Goal: Task Accomplishment & Management: Manage account settings

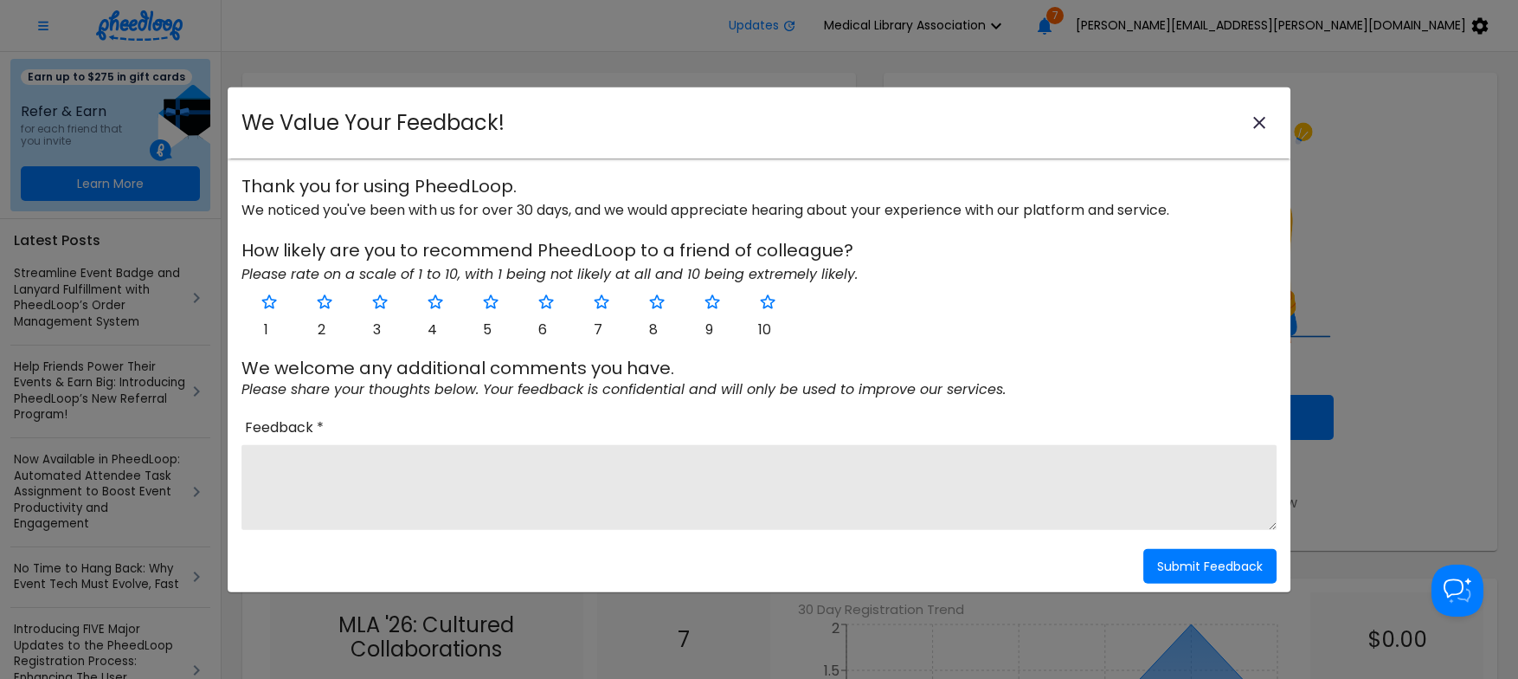
click at [1257, 119] on icon "close-modal" at bounding box center [1259, 123] width 21 height 21
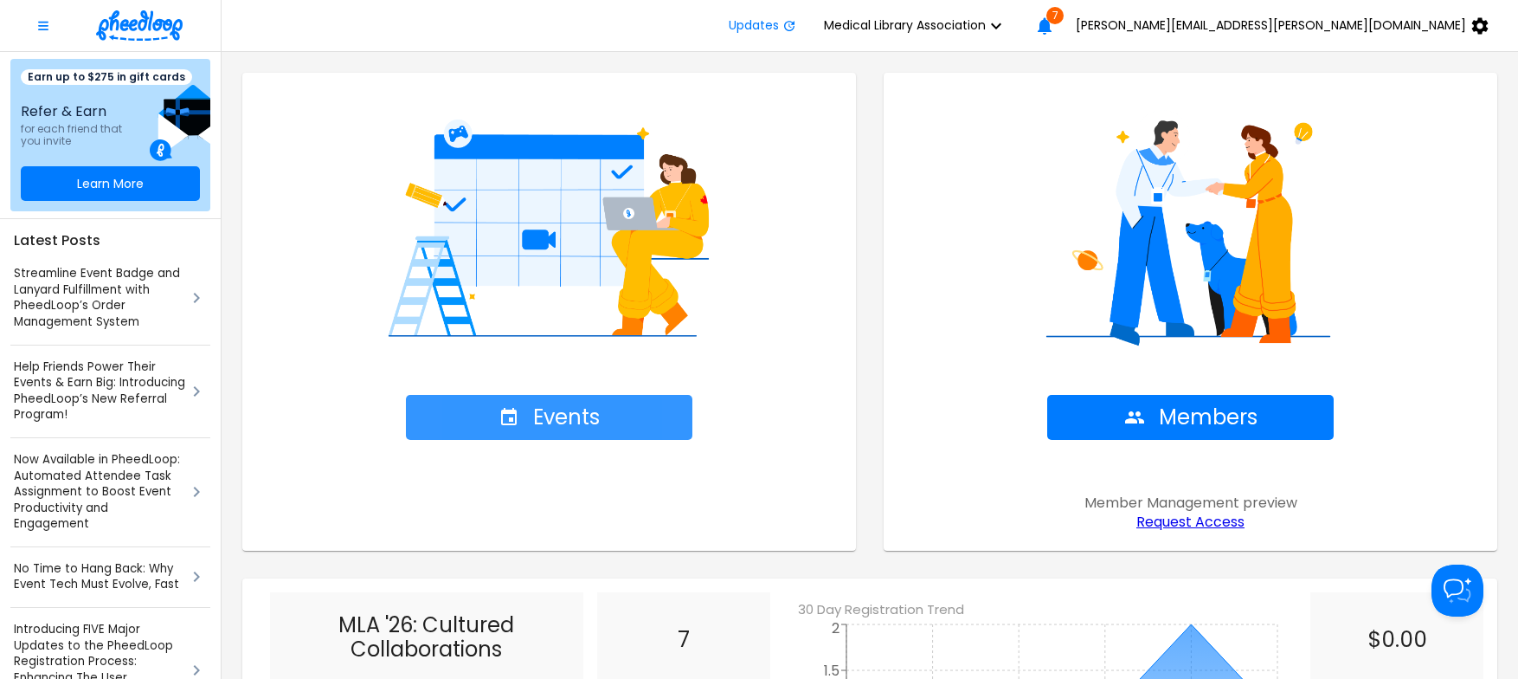
click at [576, 416] on span "Events" at bounding box center [549, 417] width 101 height 24
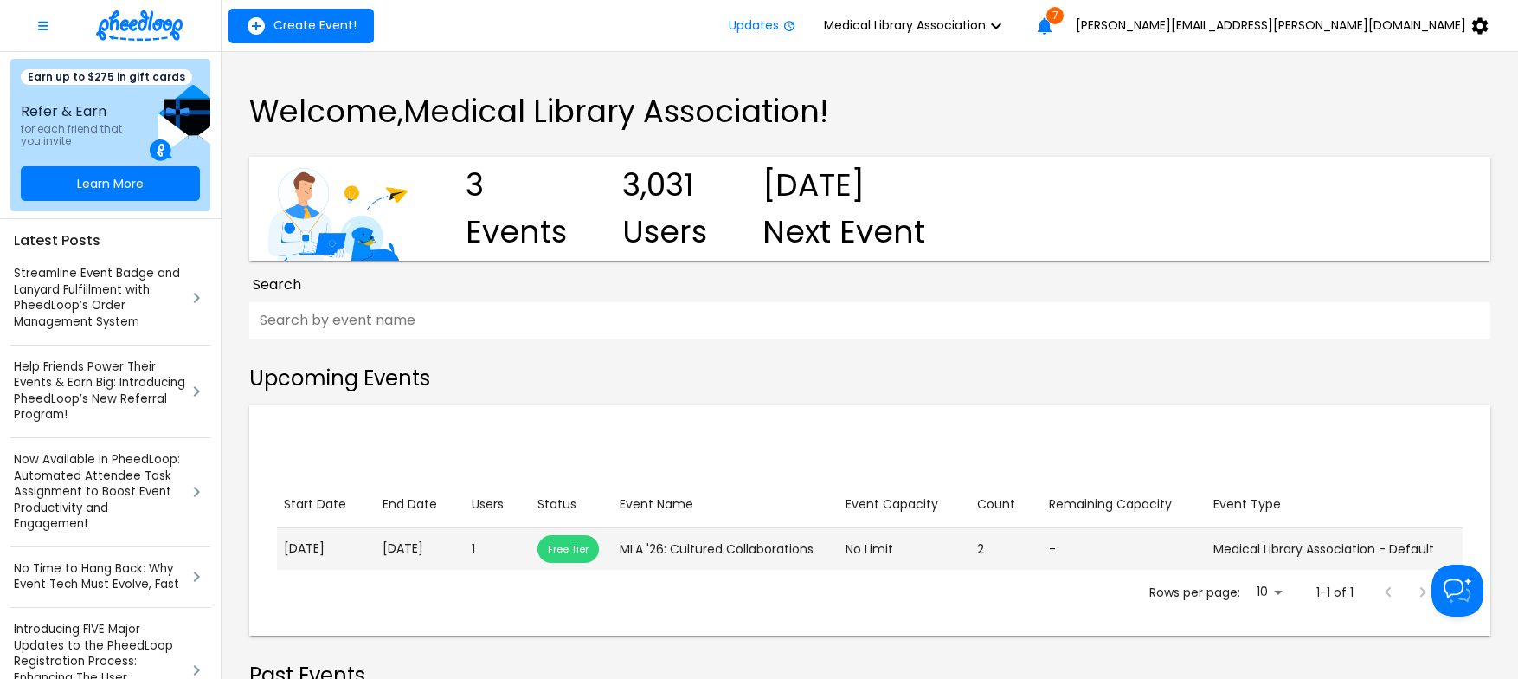
click at [424, 549] on p "[DATE]" at bounding box center [421, 548] width 76 height 18
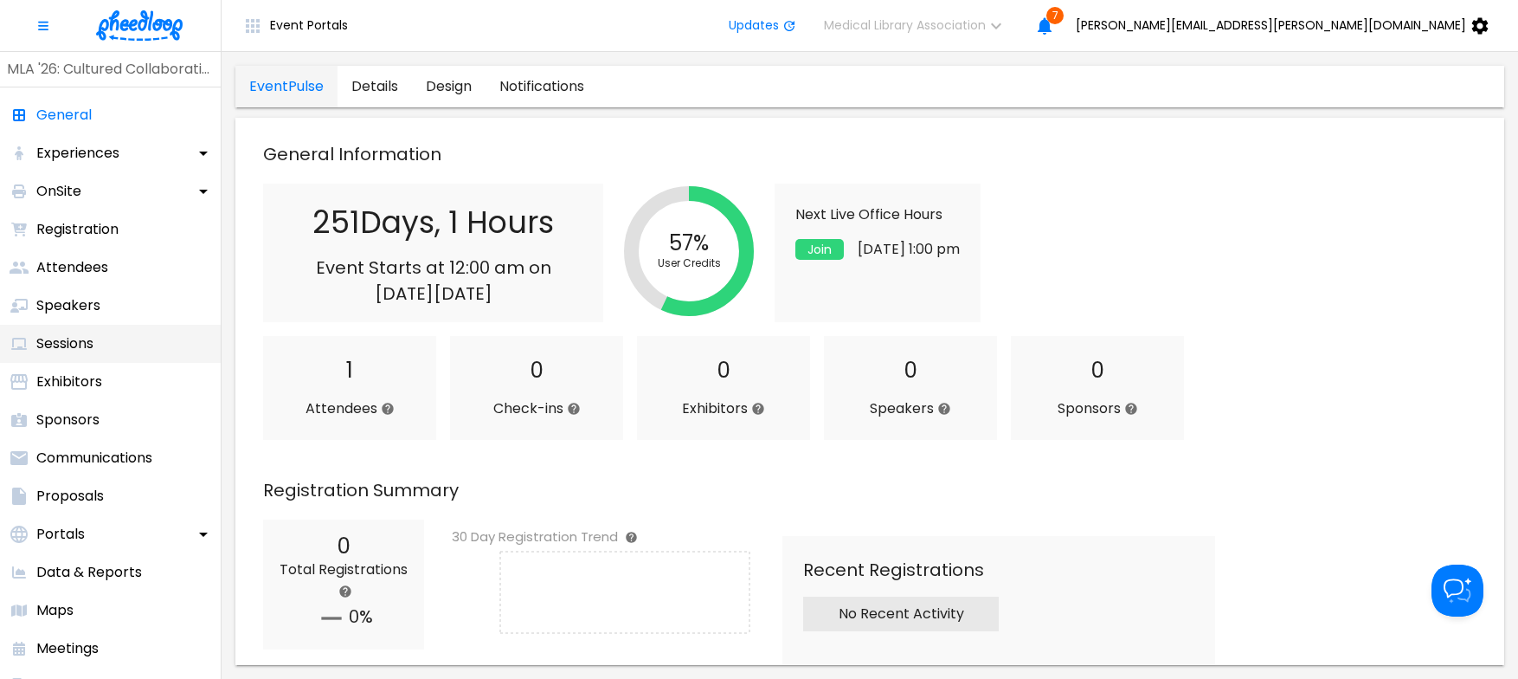
click at [64, 334] on p "Sessions" at bounding box center [64, 343] width 57 height 21
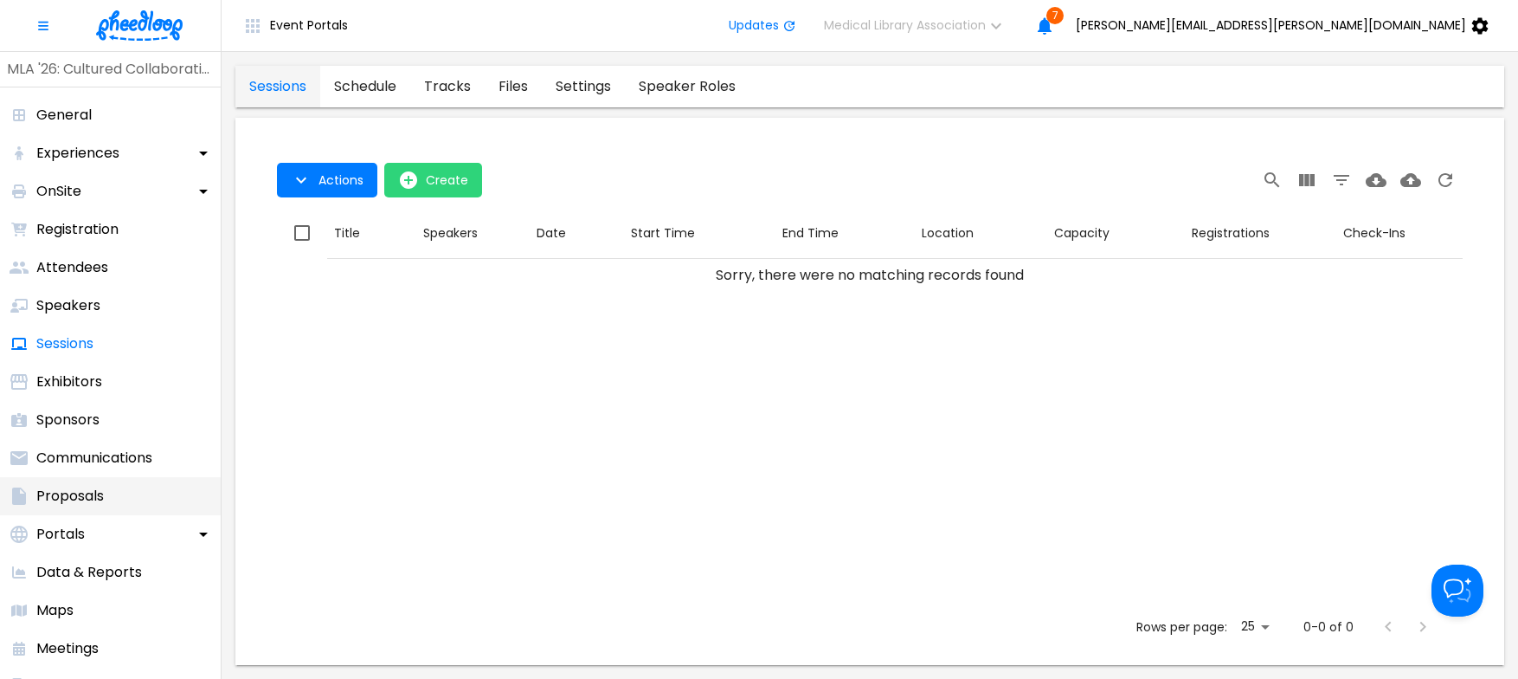
click at [90, 493] on p "Proposals" at bounding box center [70, 496] width 68 height 21
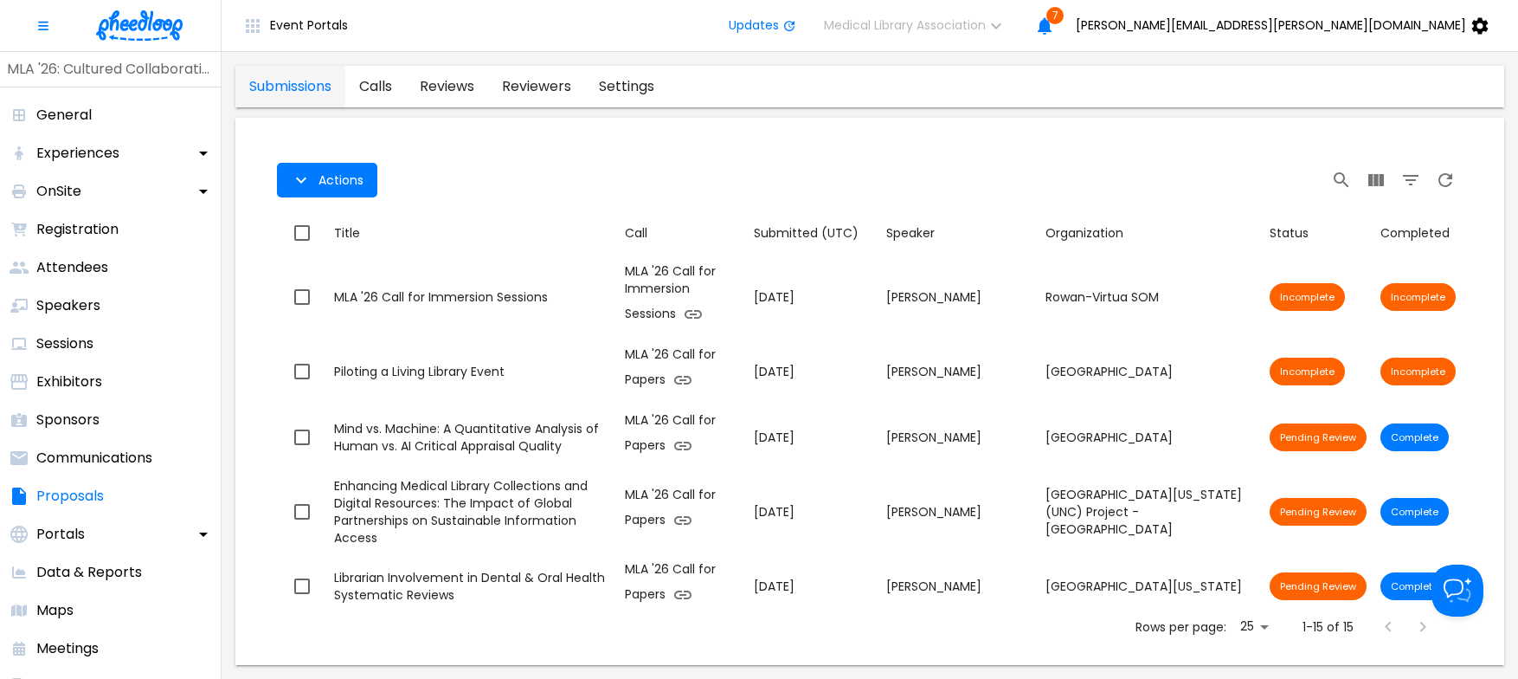
scroll to position [273, 0]
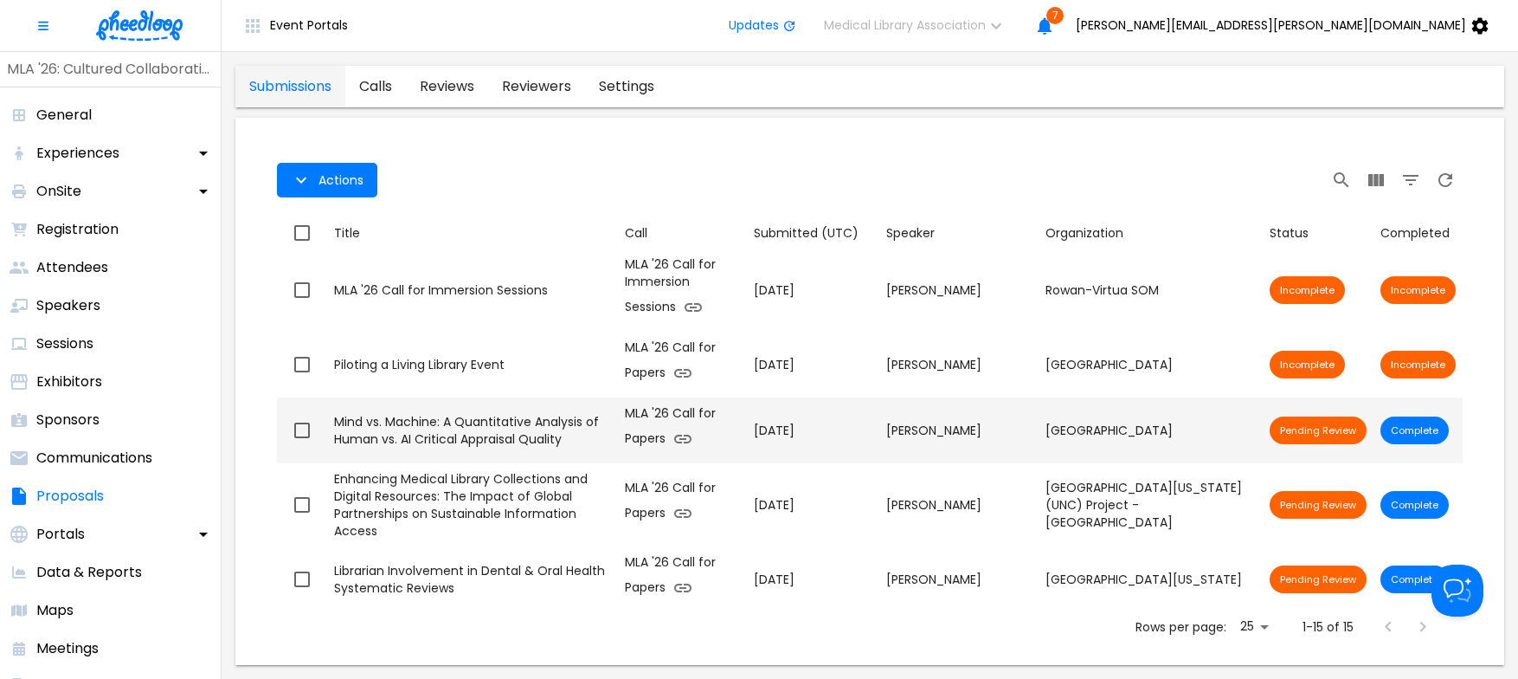
click at [475, 419] on div "Mind vs. Machine: A Quantitative Analysis of Human vs. AI Critical Appraisal Qu…" at bounding box center [472, 430] width 277 height 35
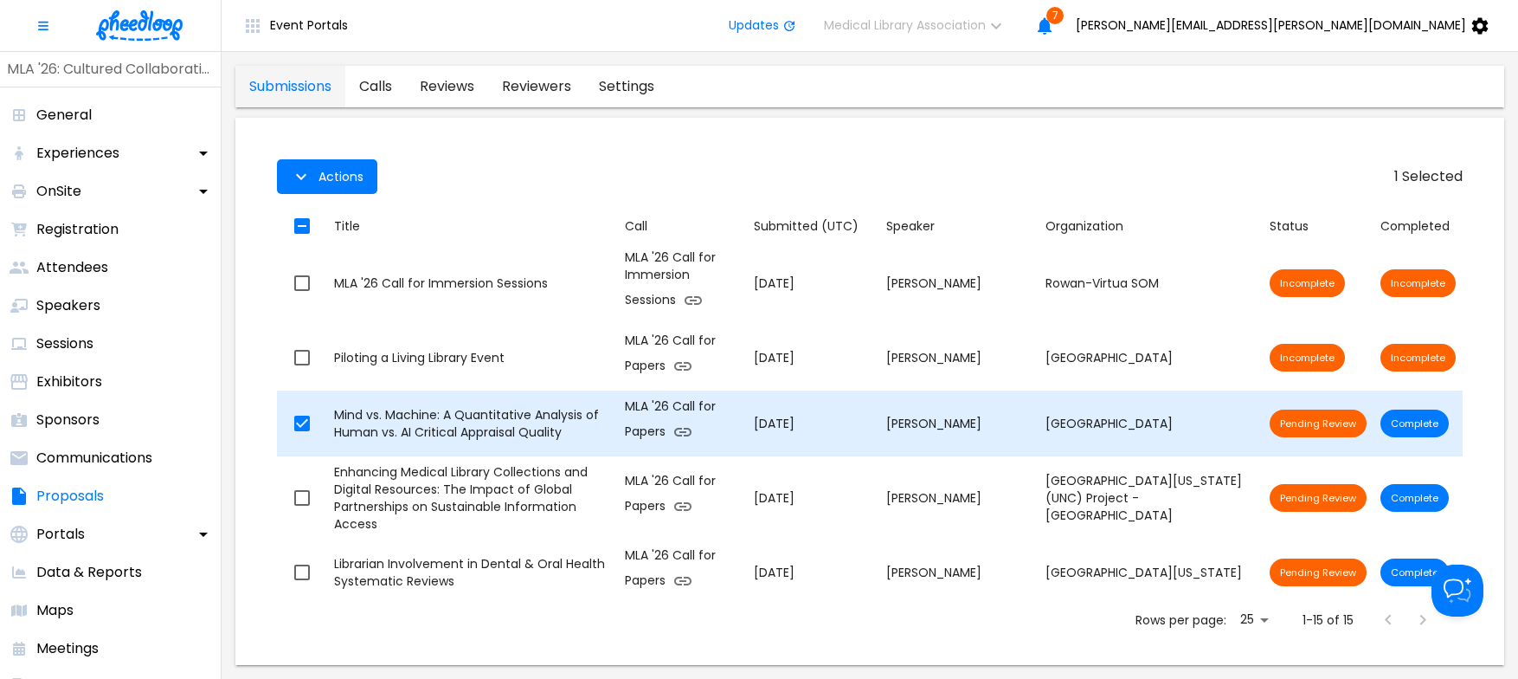
checkbox input "true"
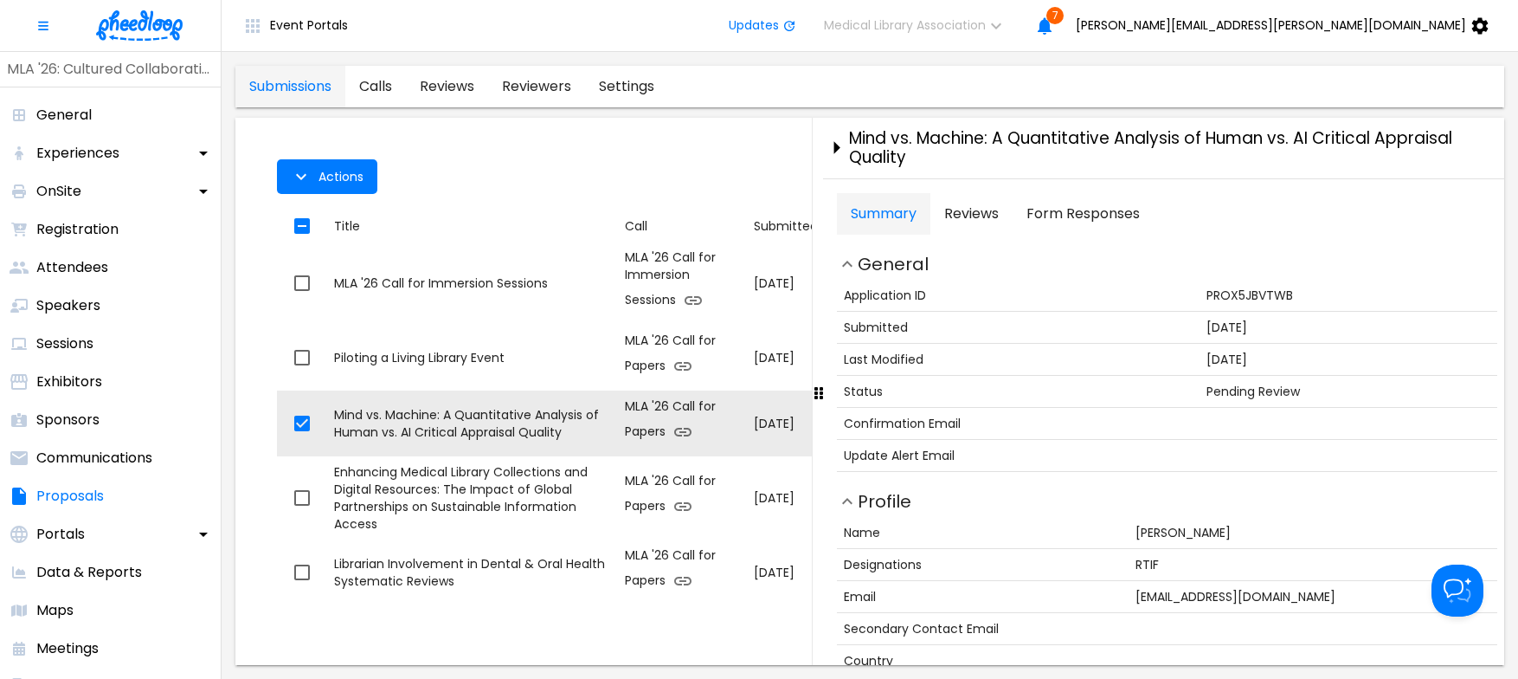
click at [1051, 213] on Responses "Form Responses" at bounding box center [1083, 214] width 141 height 42
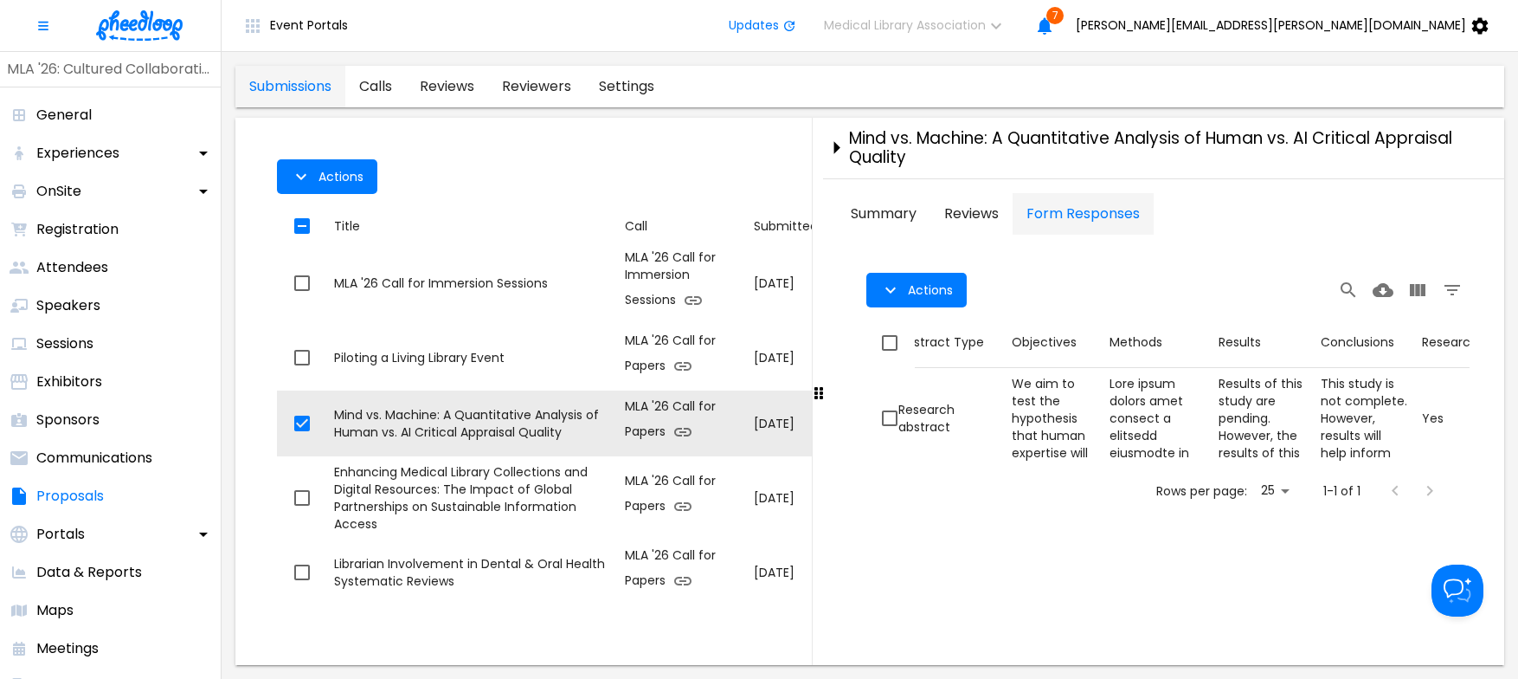
scroll to position [0, 326]
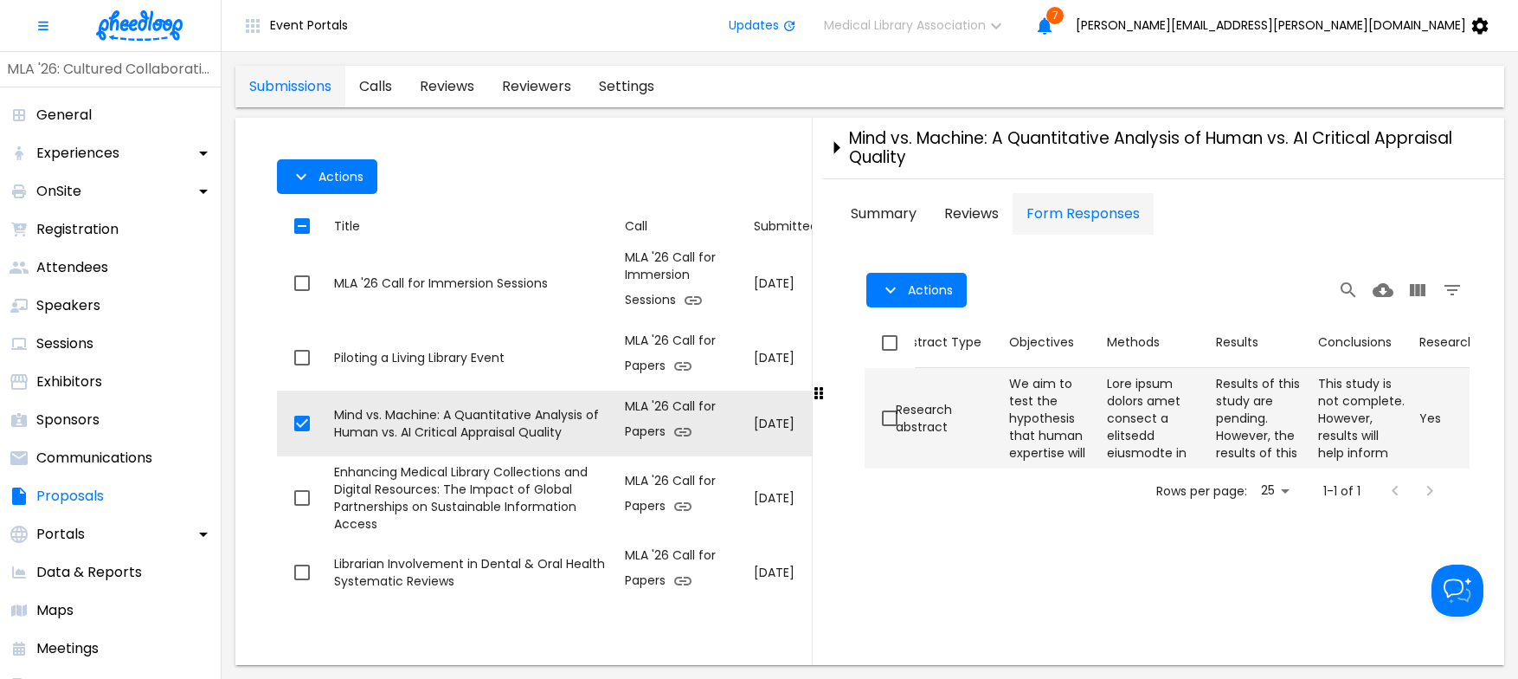
click at [1079, 435] on div "We aim to test the hypothesis that human expertise will be superior to artifici…" at bounding box center [1051, 418] width 84 height 87
checkbox input "true"
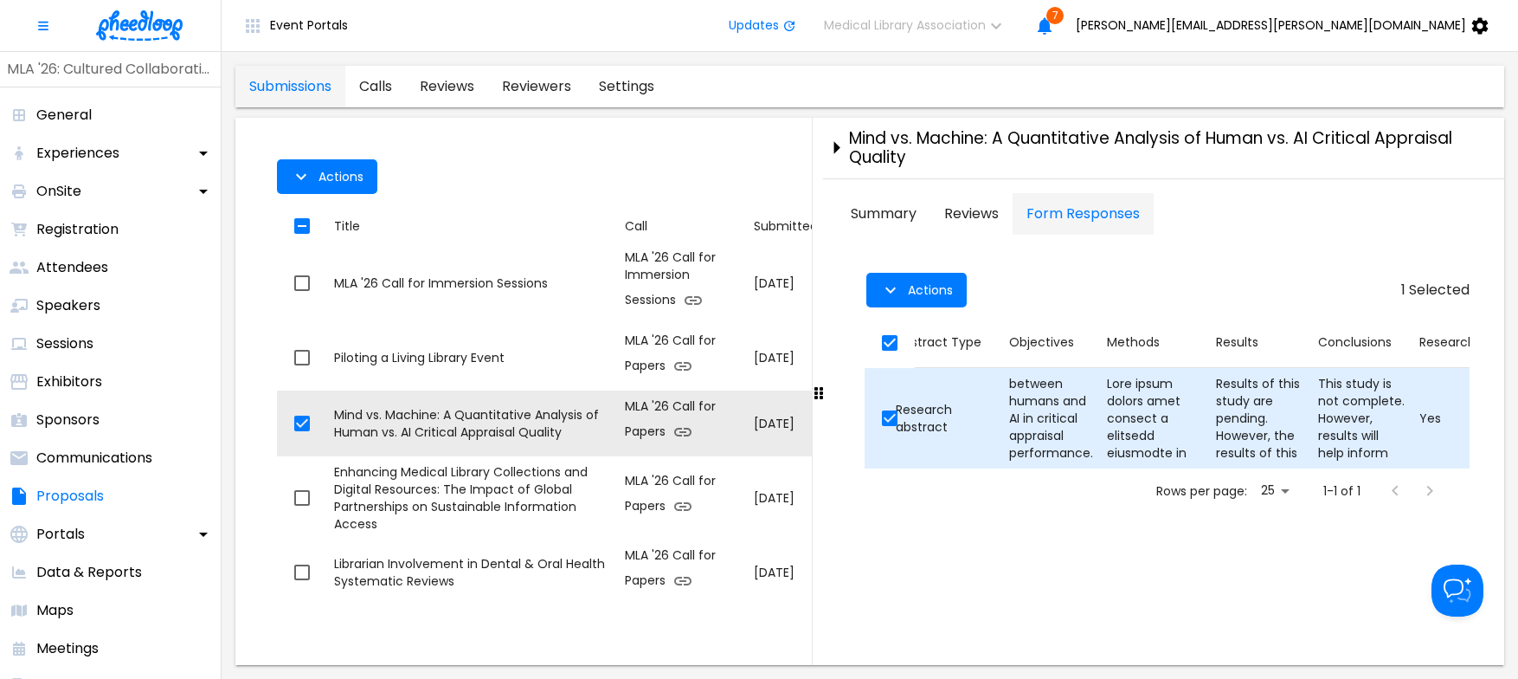
scroll to position [467, 0]
click at [1180, 424] on div at bounding box center [1154, 418] width 95 height 87
click at [1272, 400] on div "Results of this study are pending. However, the results of this study will add …" at bounding box center [1260, 418] width 88 height 87
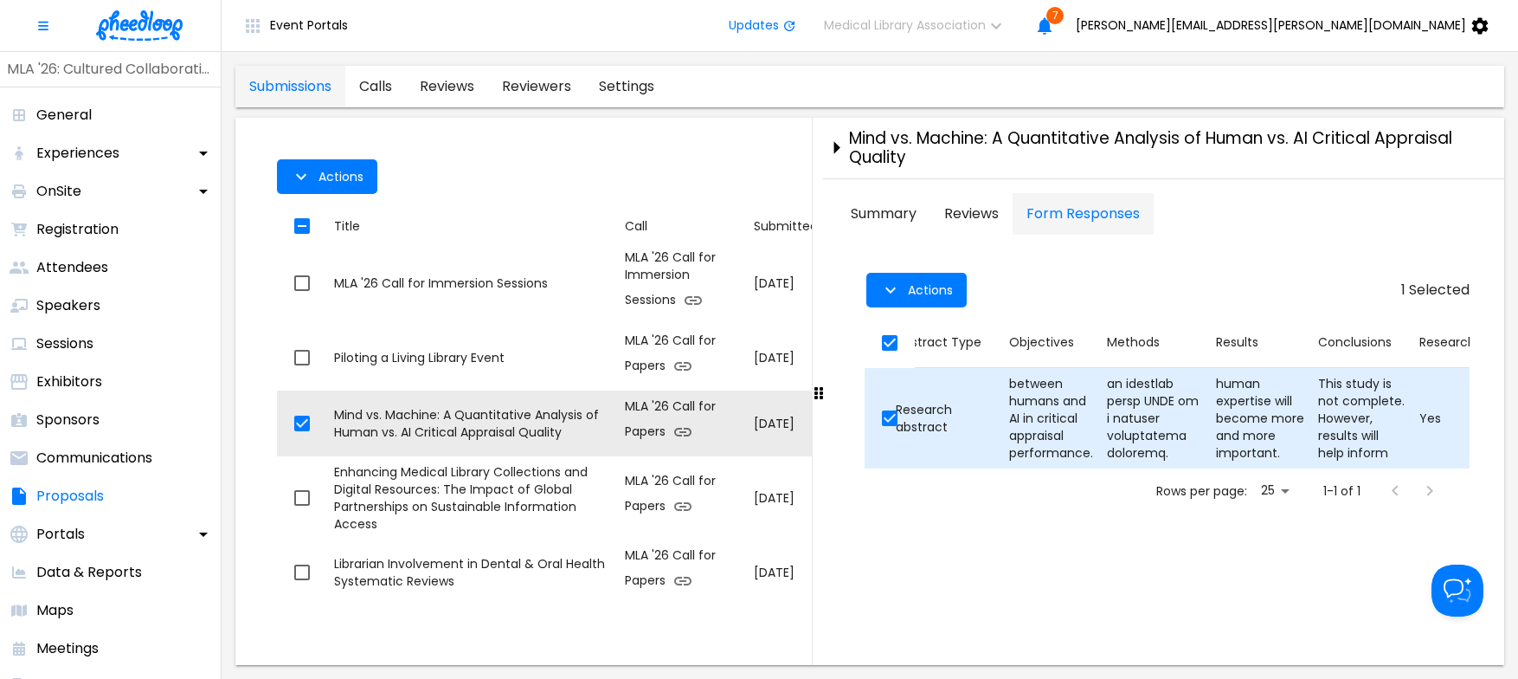
click at [891, 416] on input "checkbox" at bounding box center [890, 418] width 36 height 36
checkbox input "false"
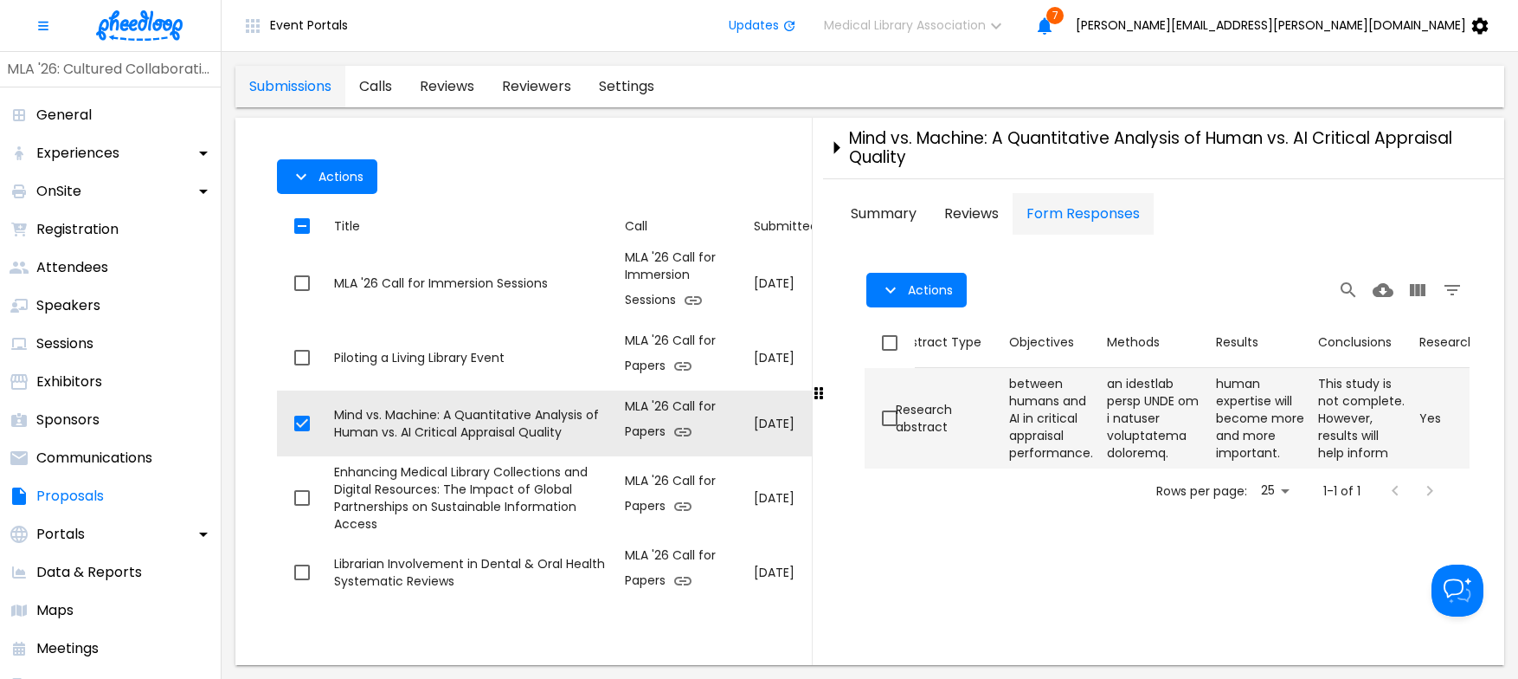
checkbox input "false"
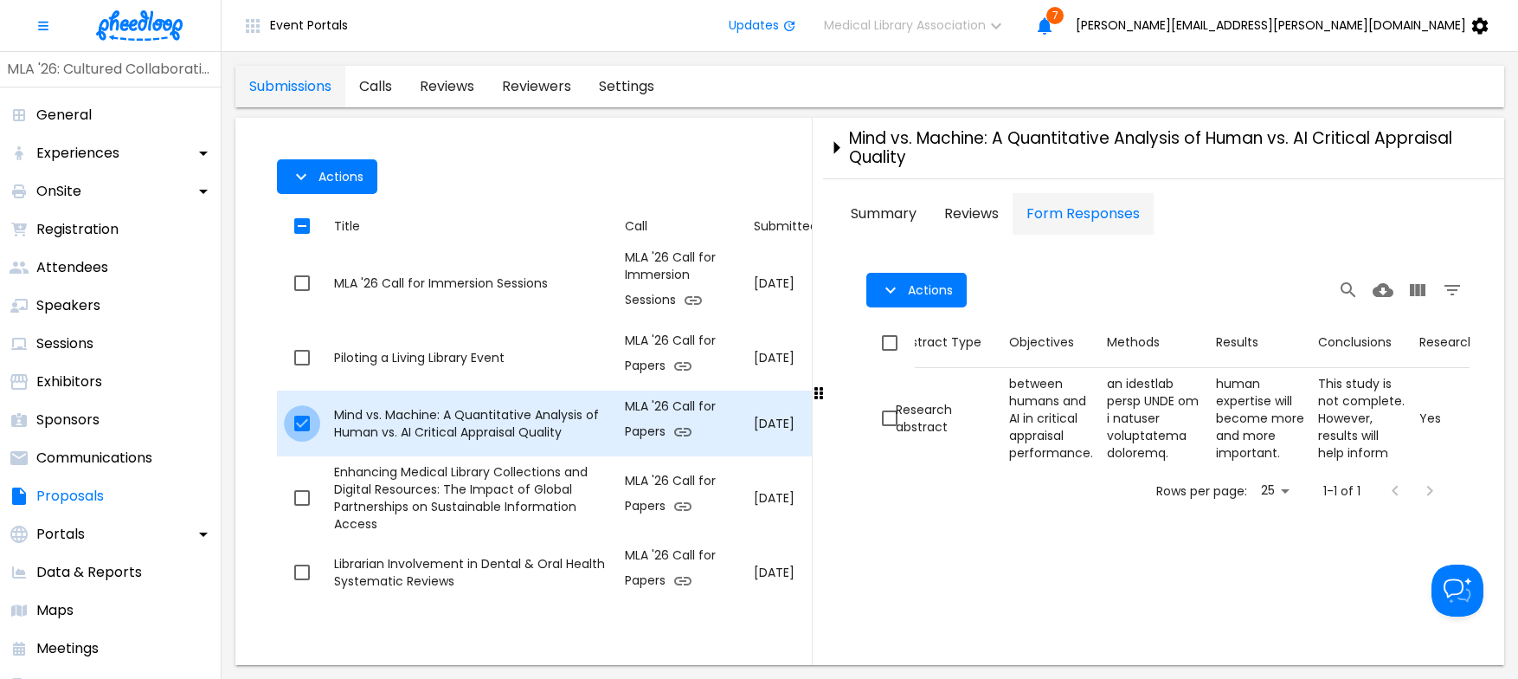
click at [303, 422] on input "checkbox" at bounding box center [302, 423] width 36 height 36
checkbox input "false"
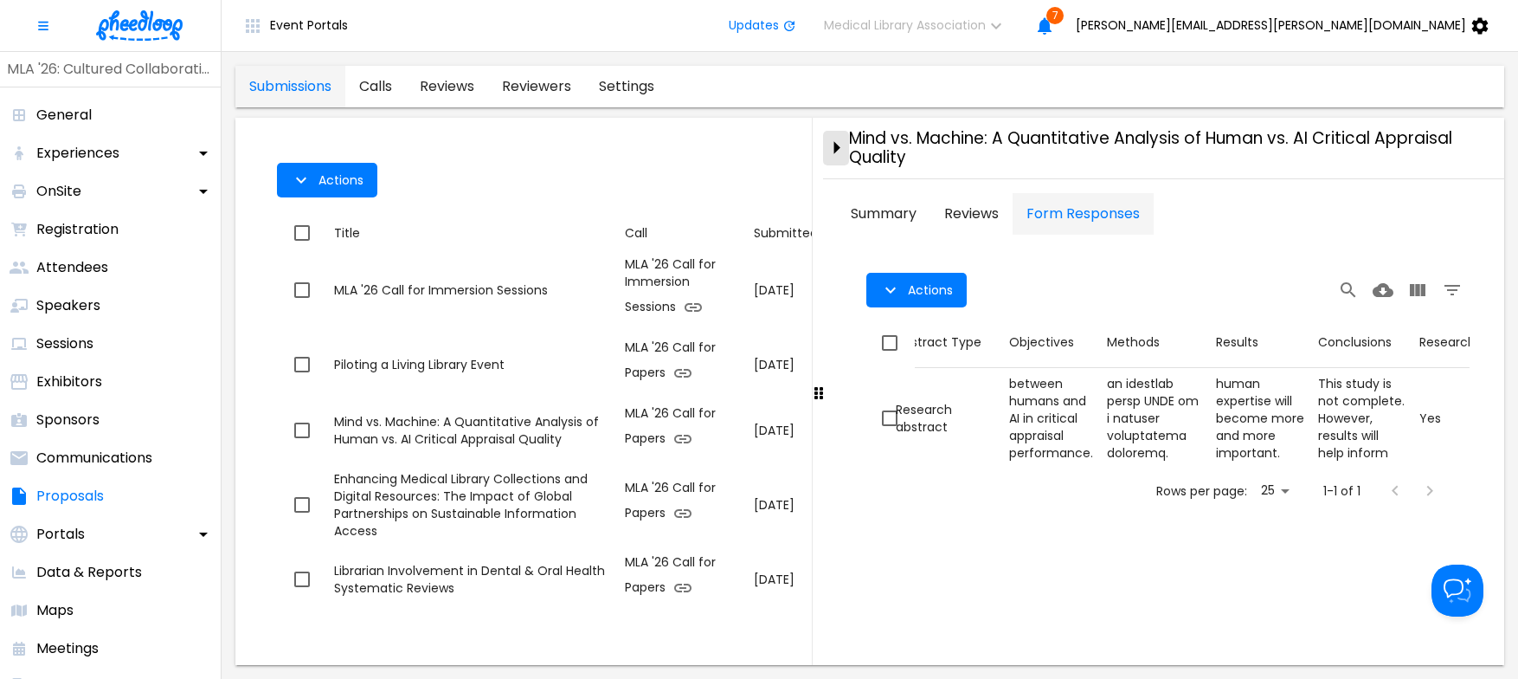
click at [834, 142] on icon "close-drawer" at bounding box center [836, 147] width 30 height 30
